Goal: Task Accomplishment & Management: Use online tool/utility

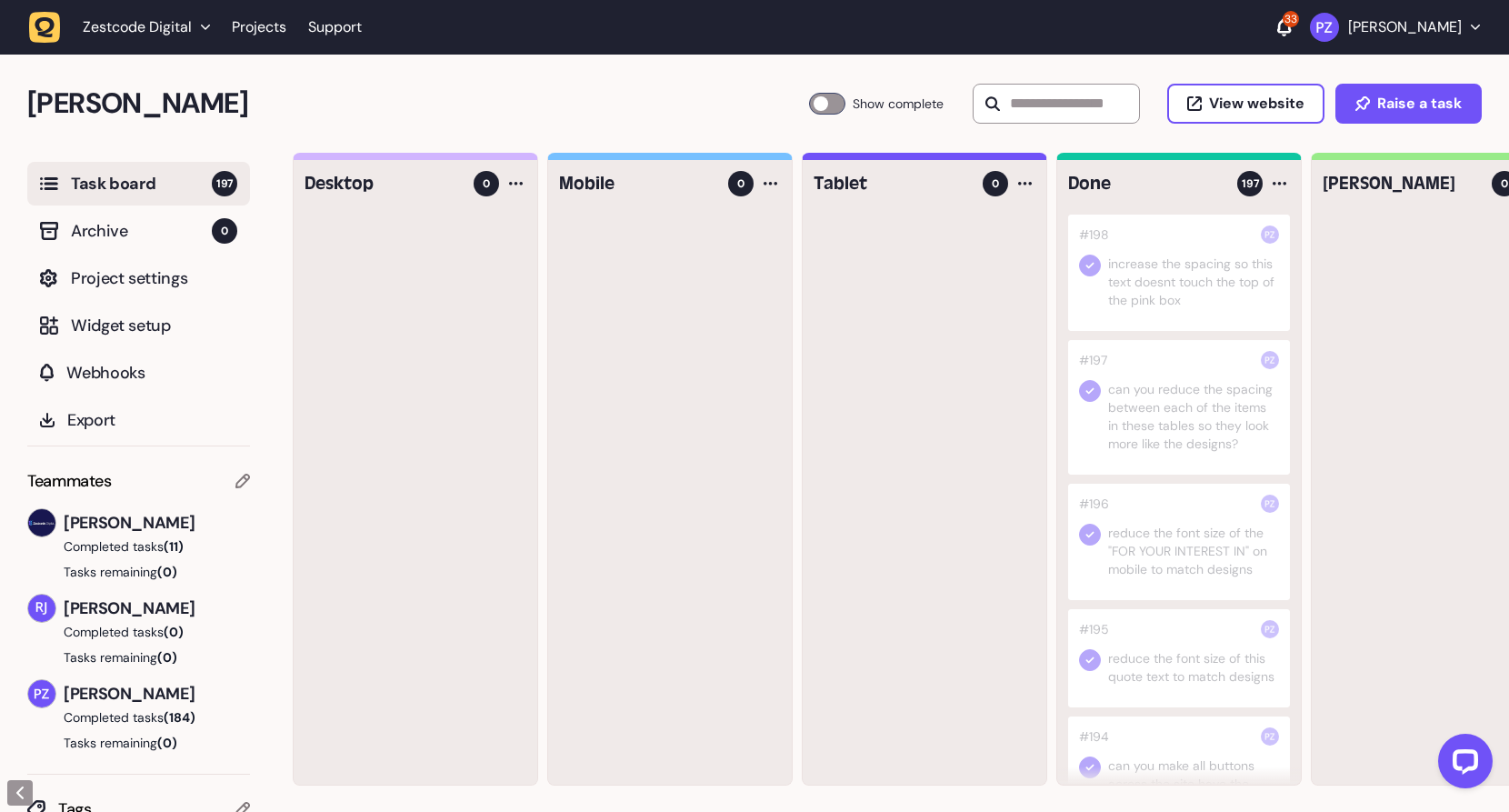
click at [102, 173] on span "Task board" at bounding box center [141, 183] width 141 height 26
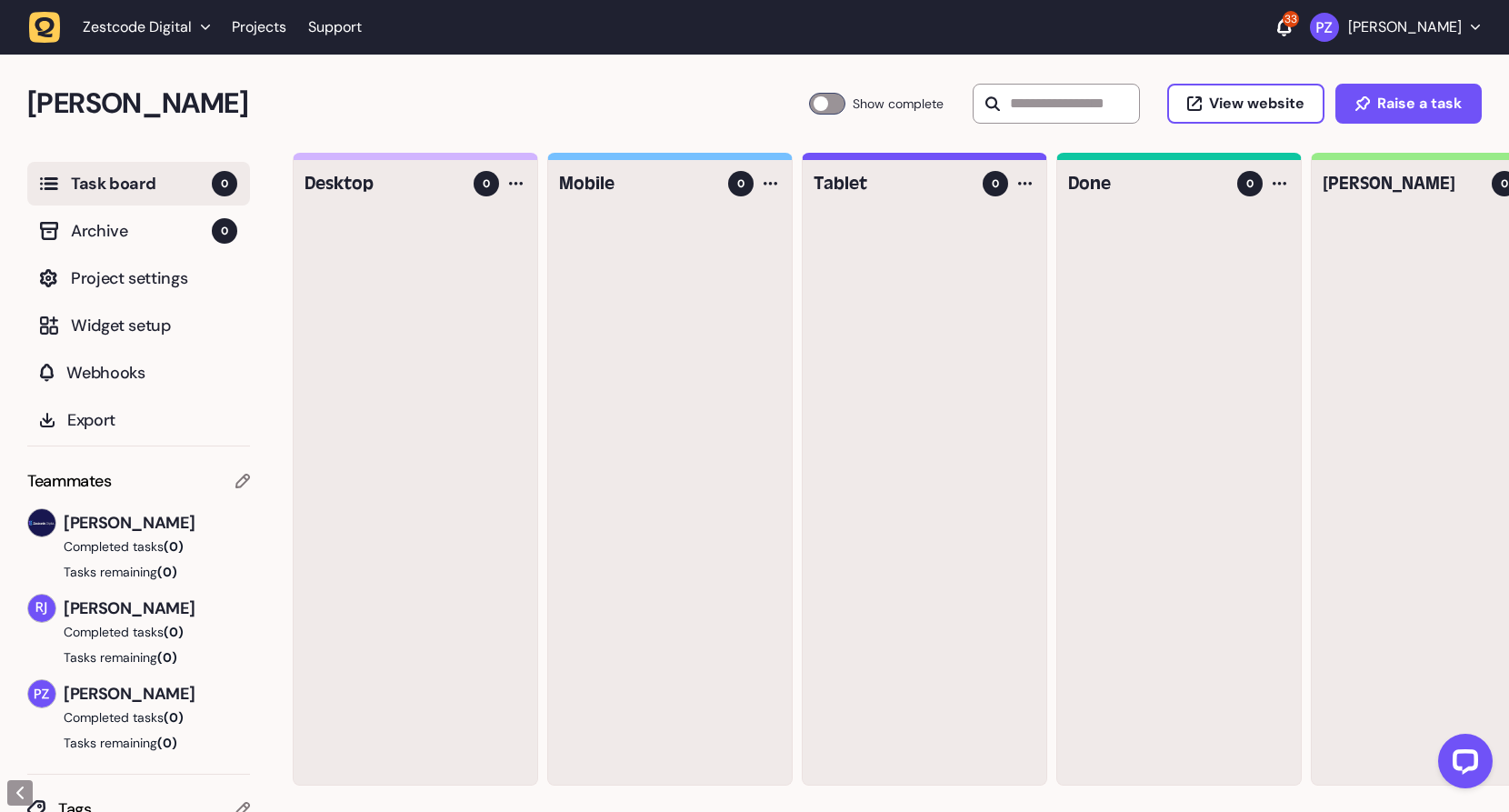
click at [48, 30] on icon "button" at bounding box center [45, 27] width 20 height 20
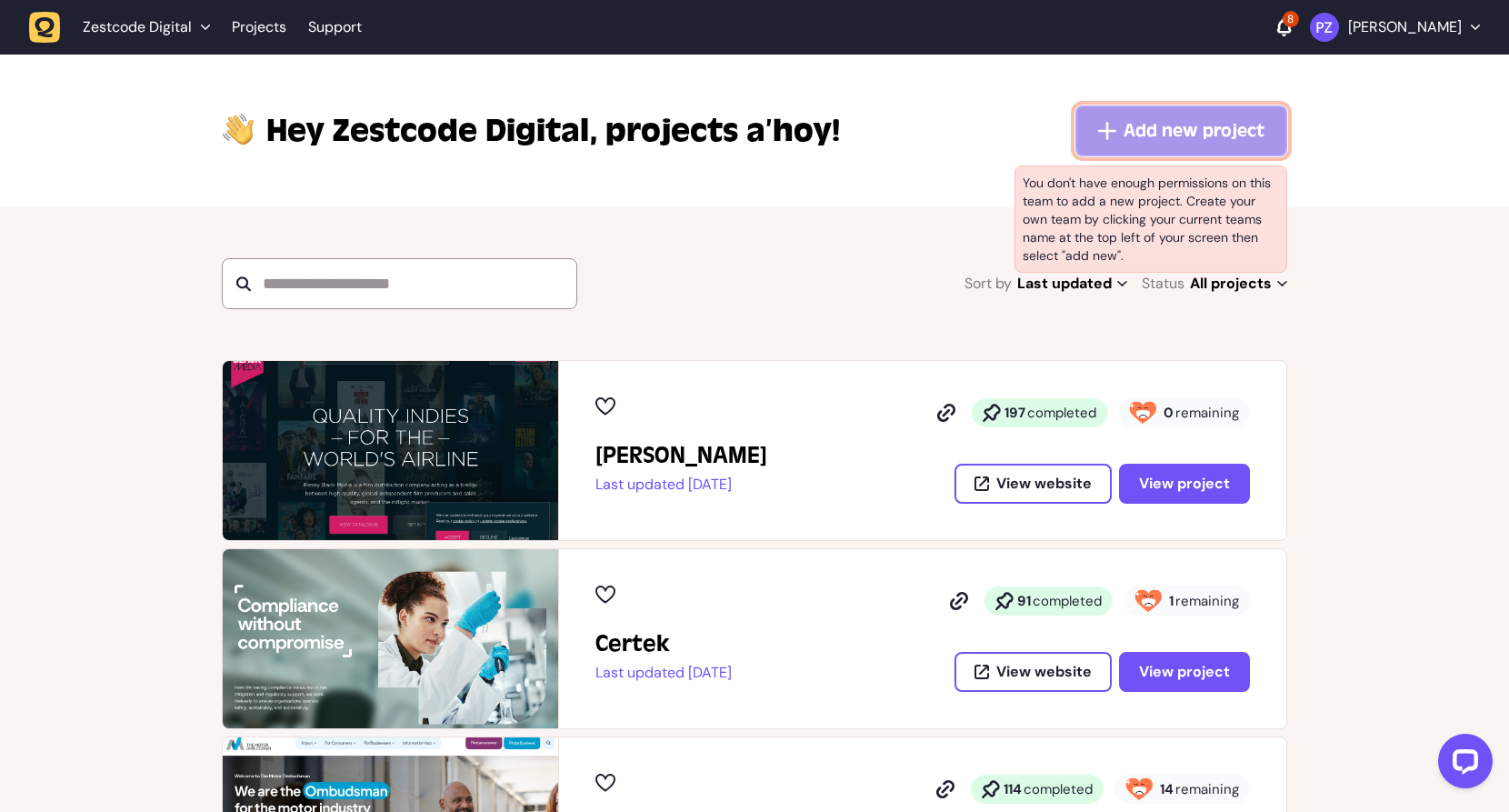
click at [1130, 147] on button "Add new project" at bounding box center [1182, 131] width 212 height 51
click at [1129, 146] on button "Add new project" at bounding box center [1182, 131] width 212 height 51
